Goal: Task Accomplishment & Management: Use online tool/utility

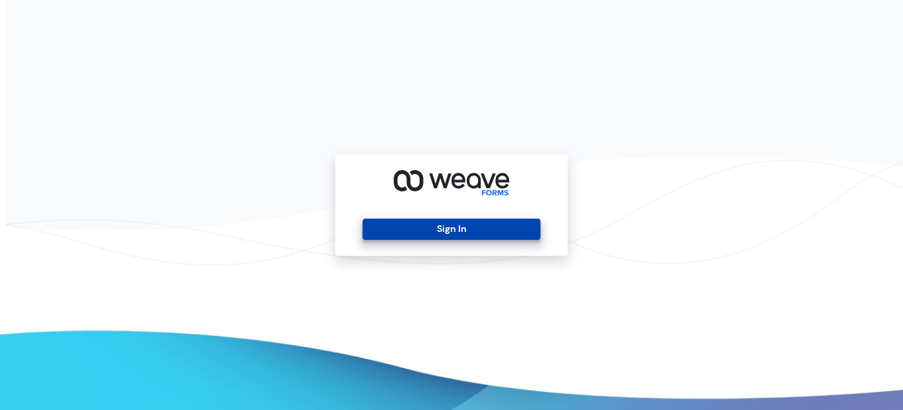
click at [398, 220] on button "Sign In" at bounding box center [451, 228] width 177 height 21
